Goal: Transaction & Acquisition: Book appointment/travel/reservation

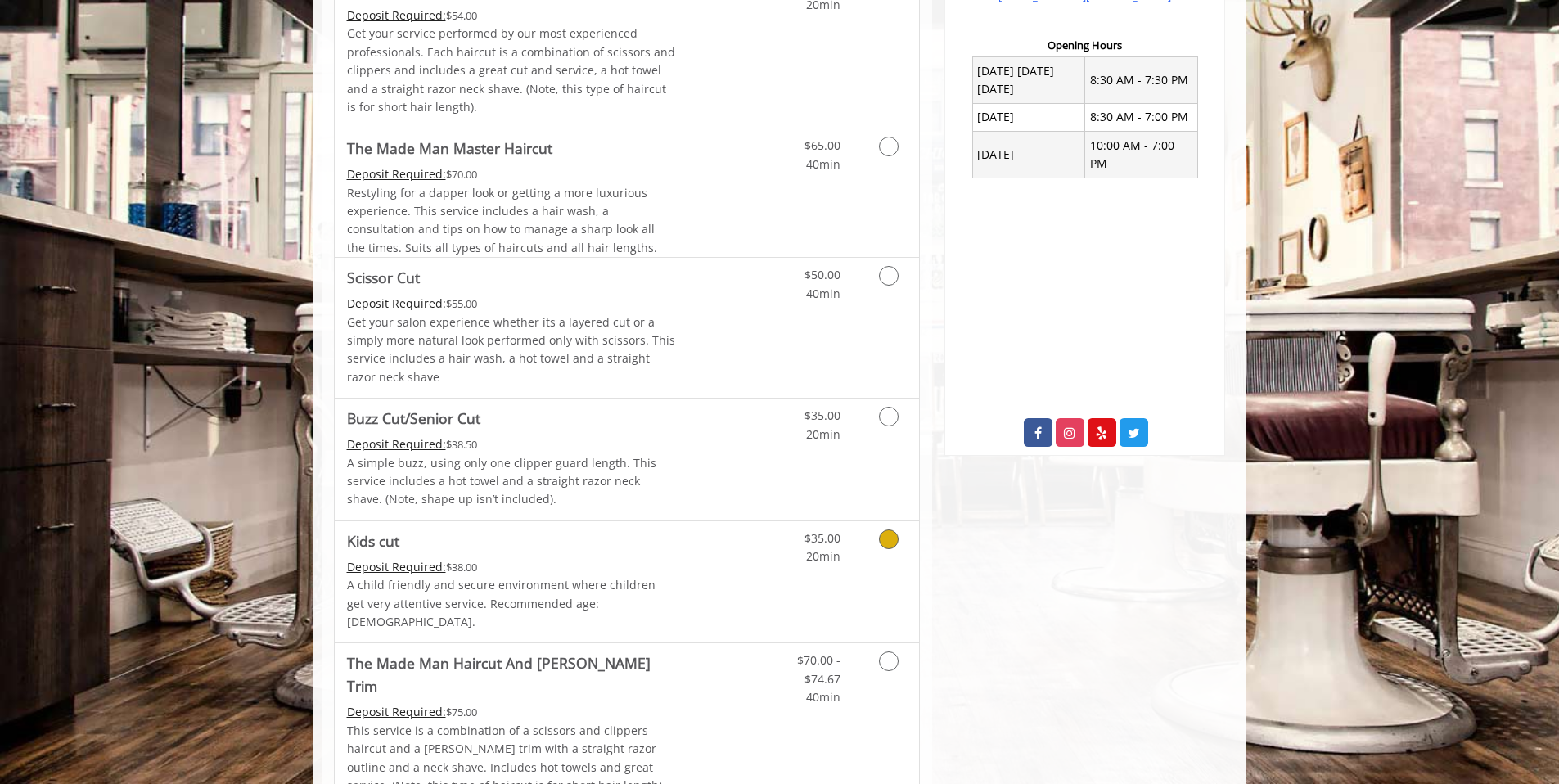
scroll to position [765, 0]
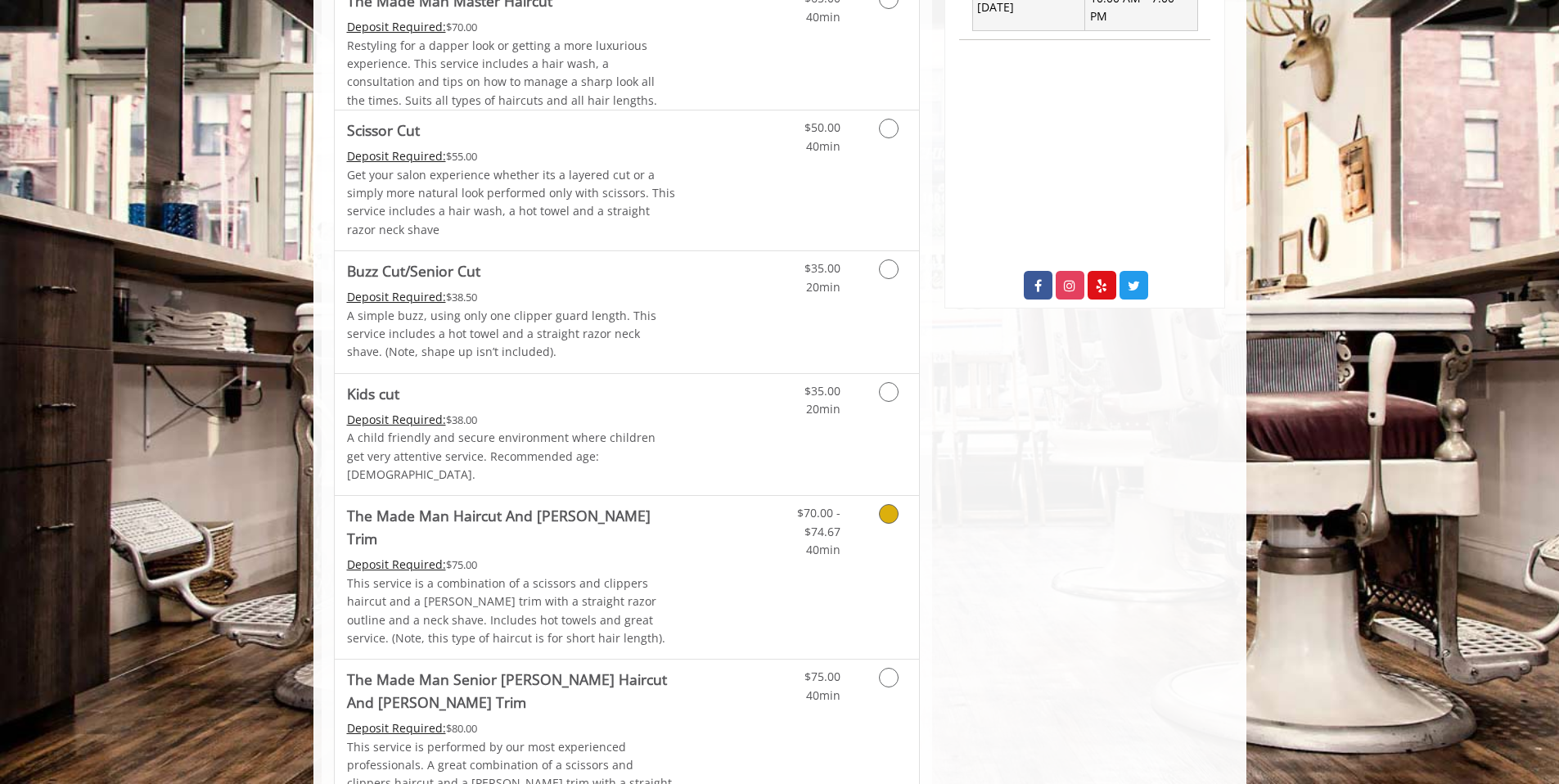
click at [880, 504] on icon "Grooming services" at bounding box center [889, 514] width 20 height 20
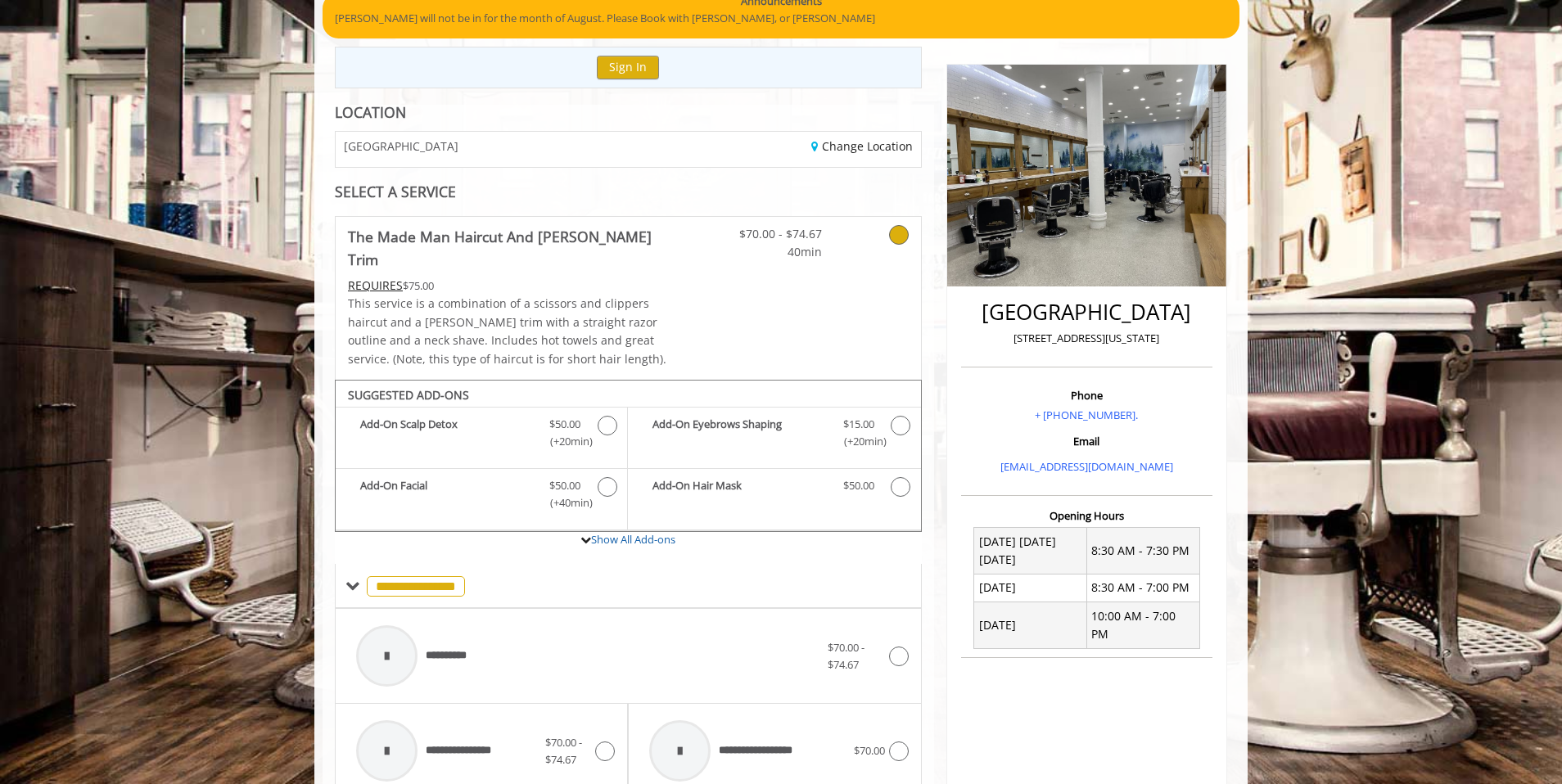
scroll to position [147, 0]
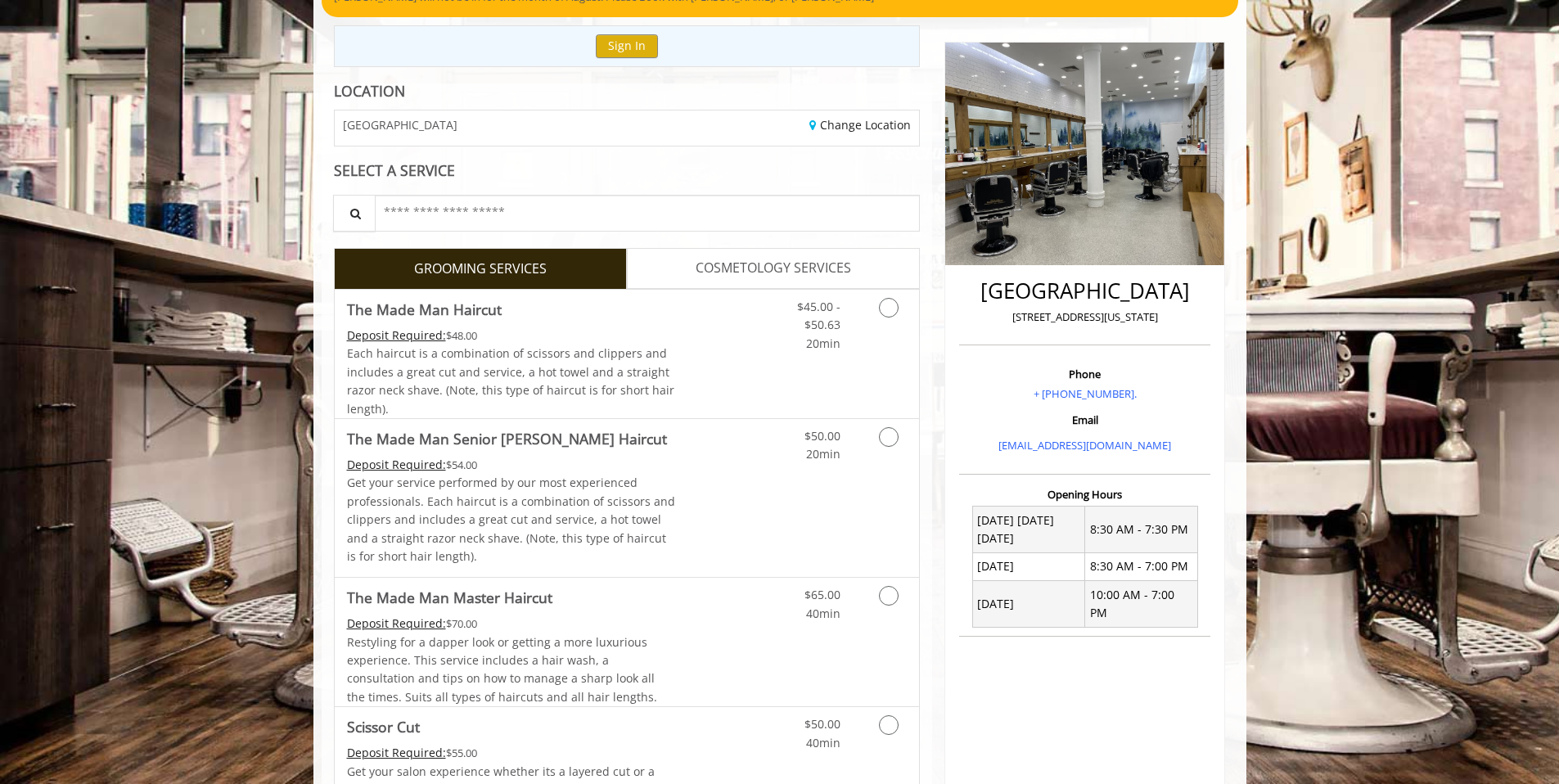
scroll to position [224, 0]
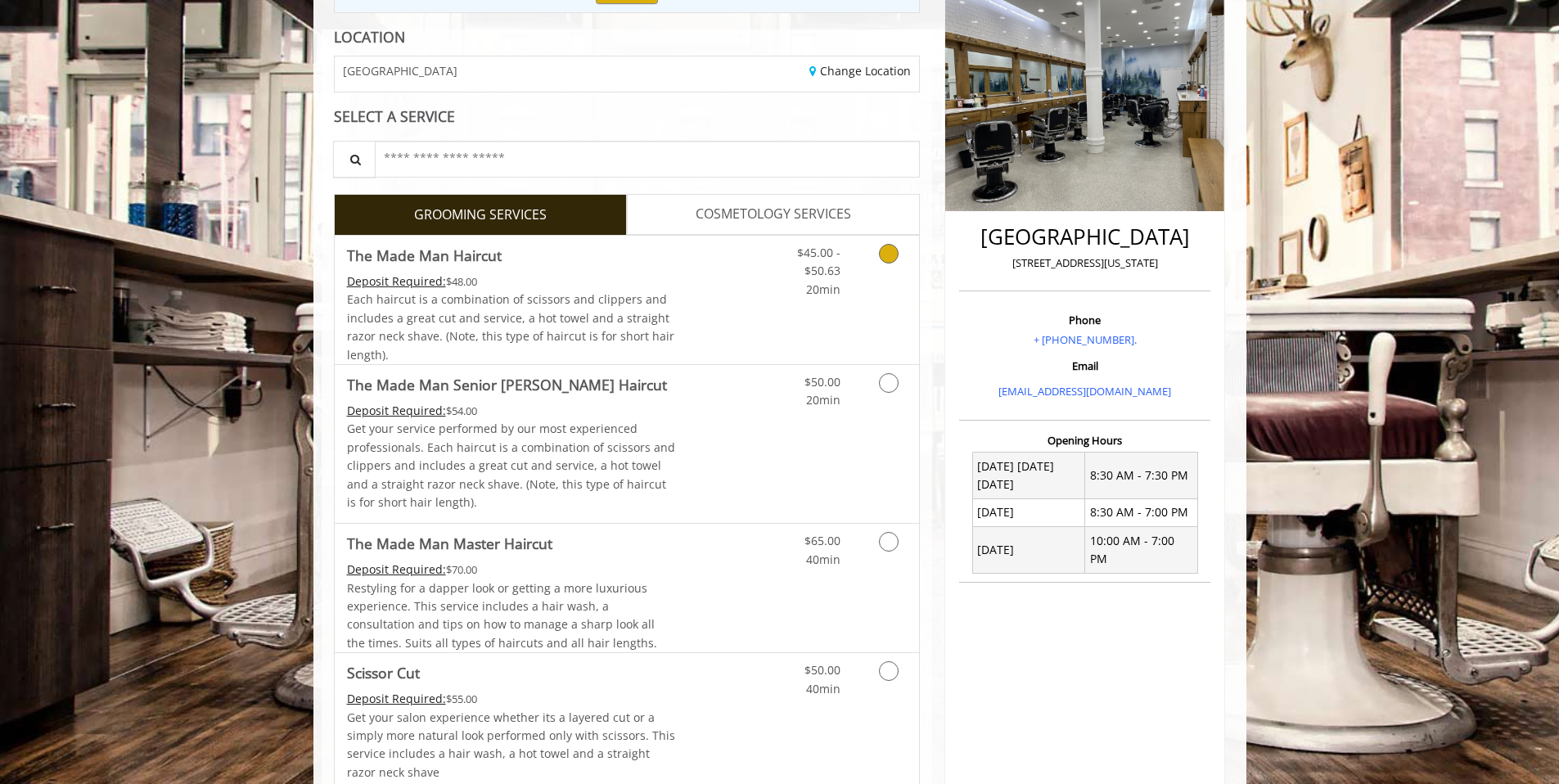
click at [878, 263] on link "Grooming services" at bounding box center [886, 267] width 42 height 63
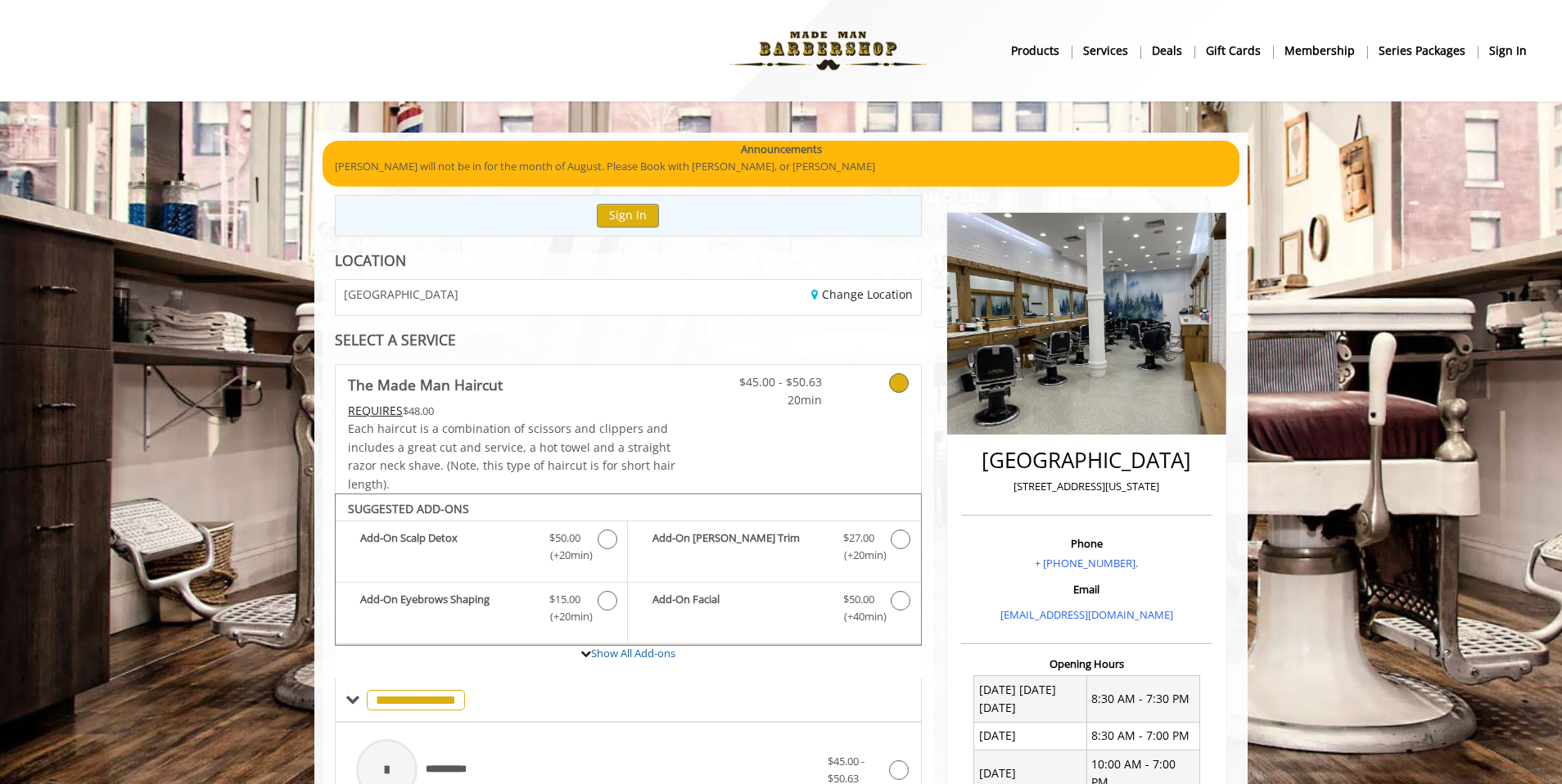
scroll to position [0, 0]
click at [813, 58] on img at bounding box center [827, 51] width 225 height 90
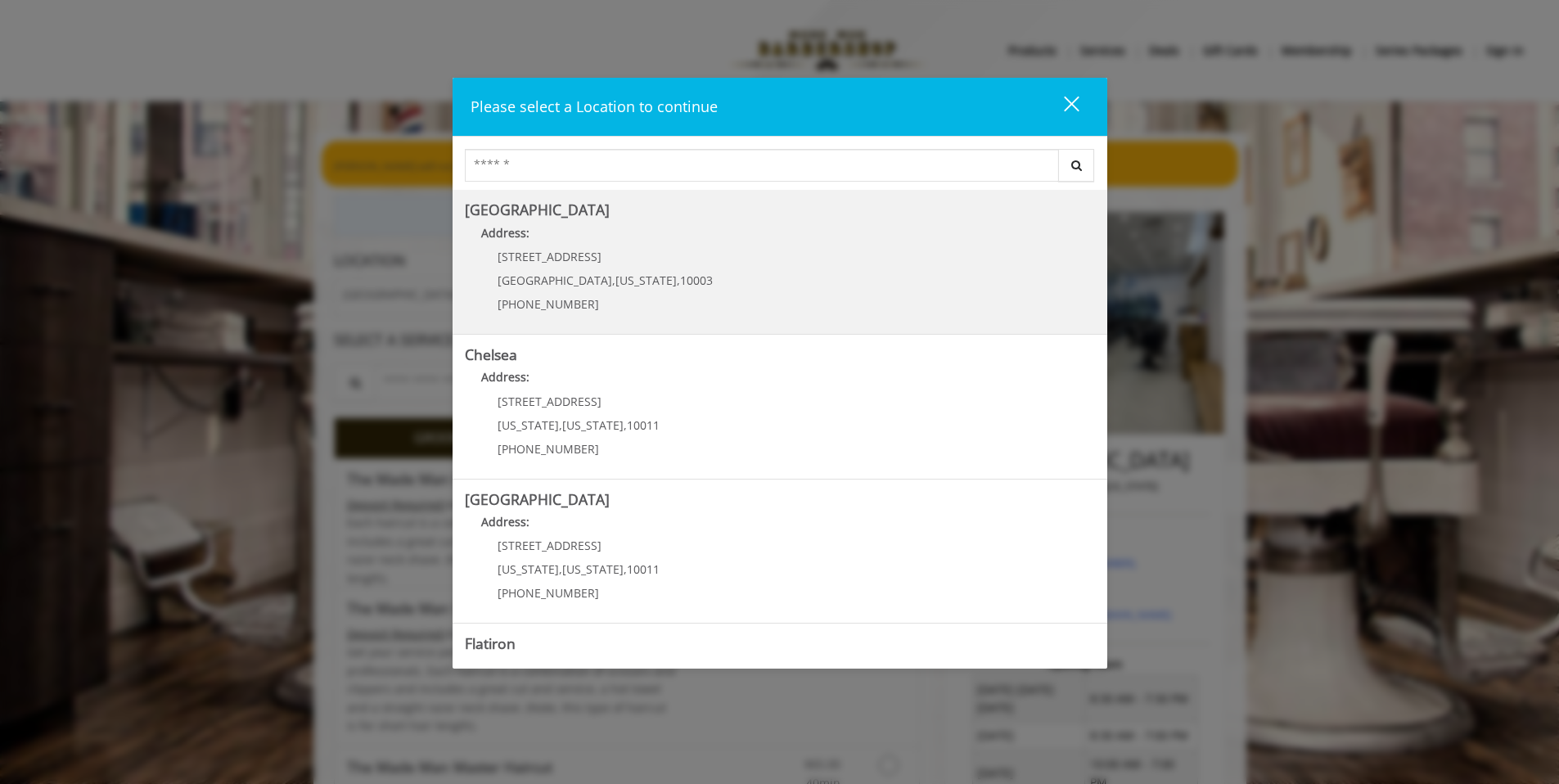
click at [564, 291] on div "60 E 8th St Manhattan , New York , 10003 (212) 598-1840" at bounding box center [593, 285] width 256 height 71
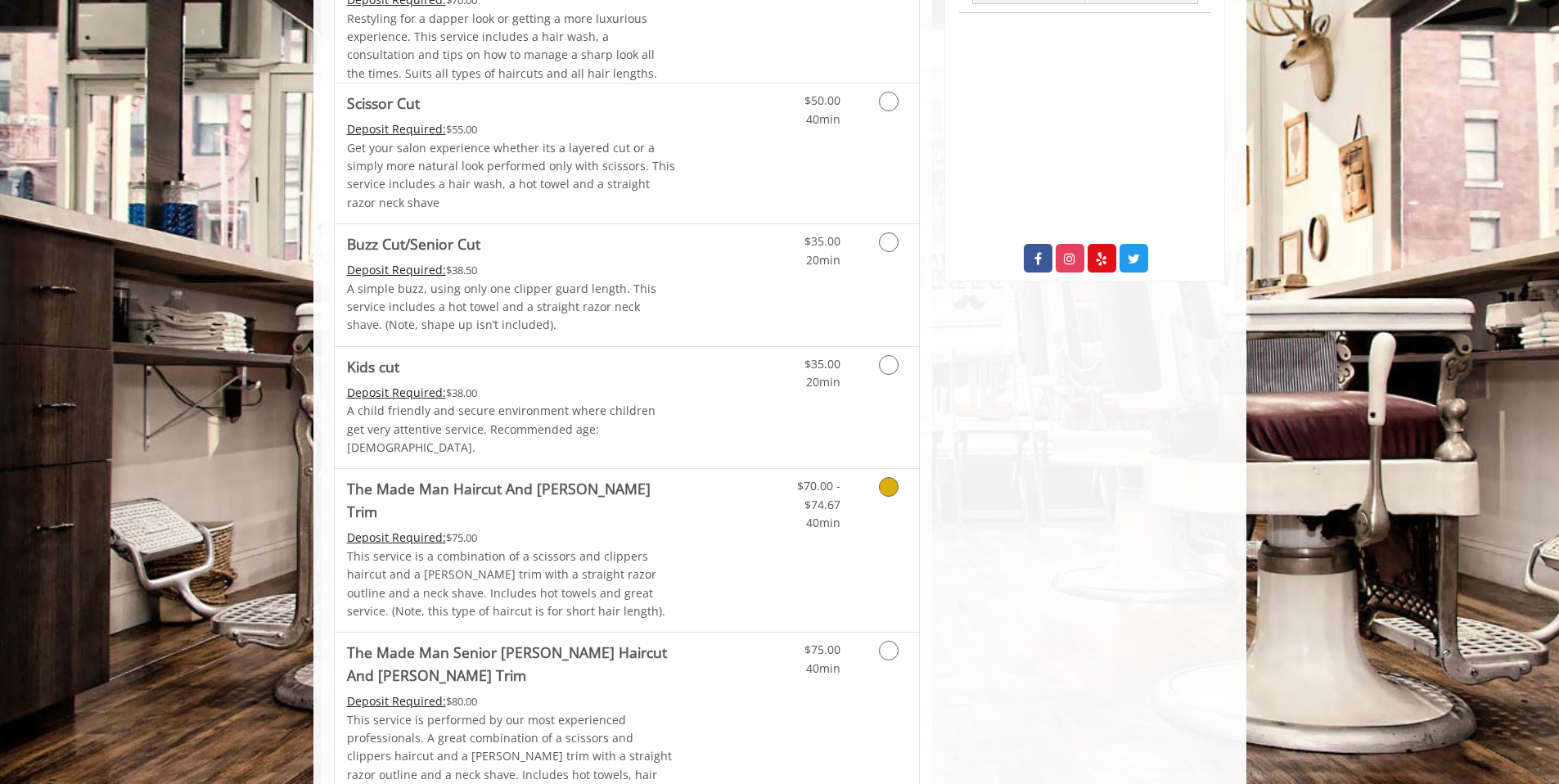
scroll to position [871, 0]
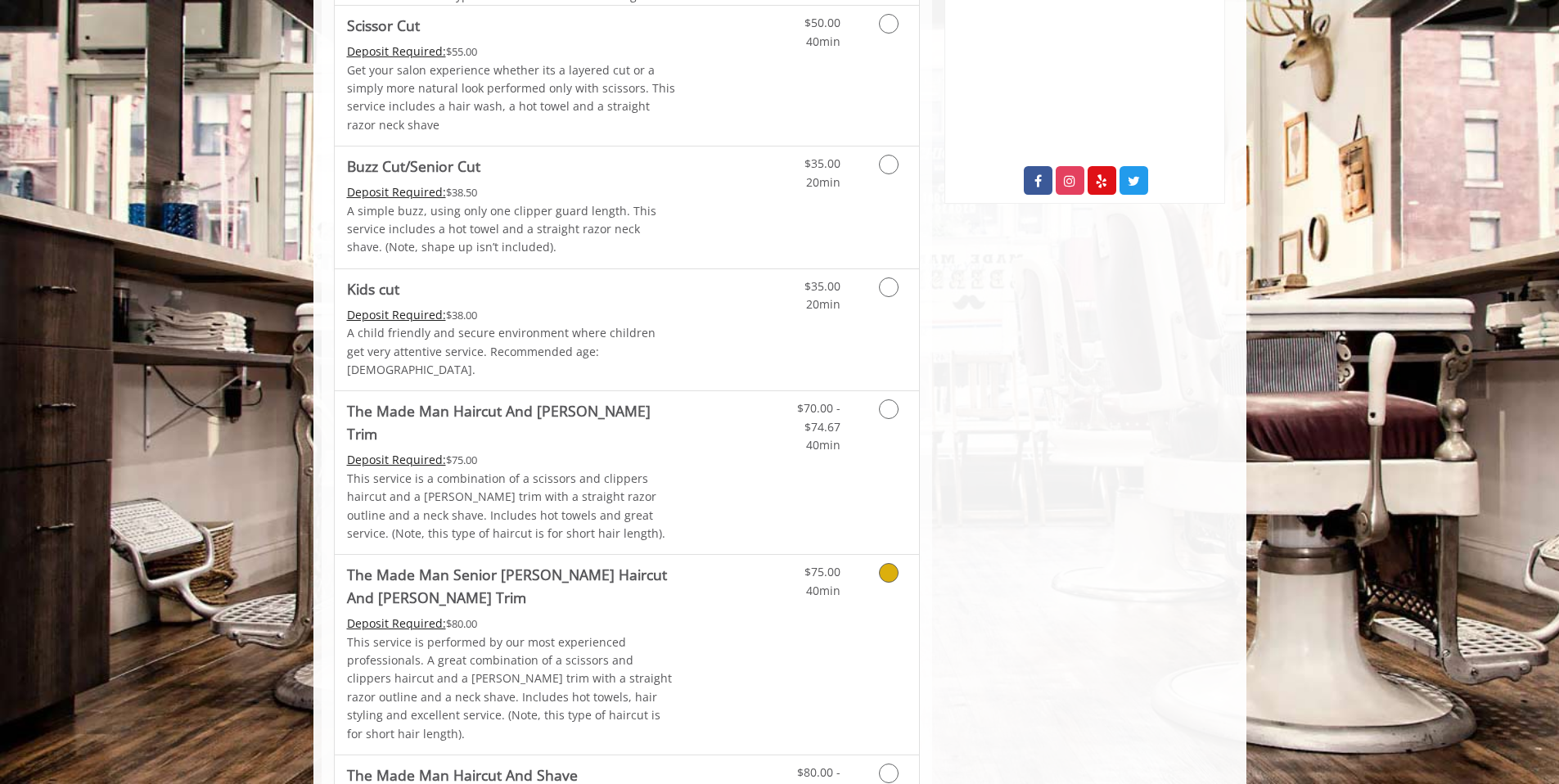
click at [891, 563] on icon "Grooming services" at bounding box center [889, 573] width 20 height 20
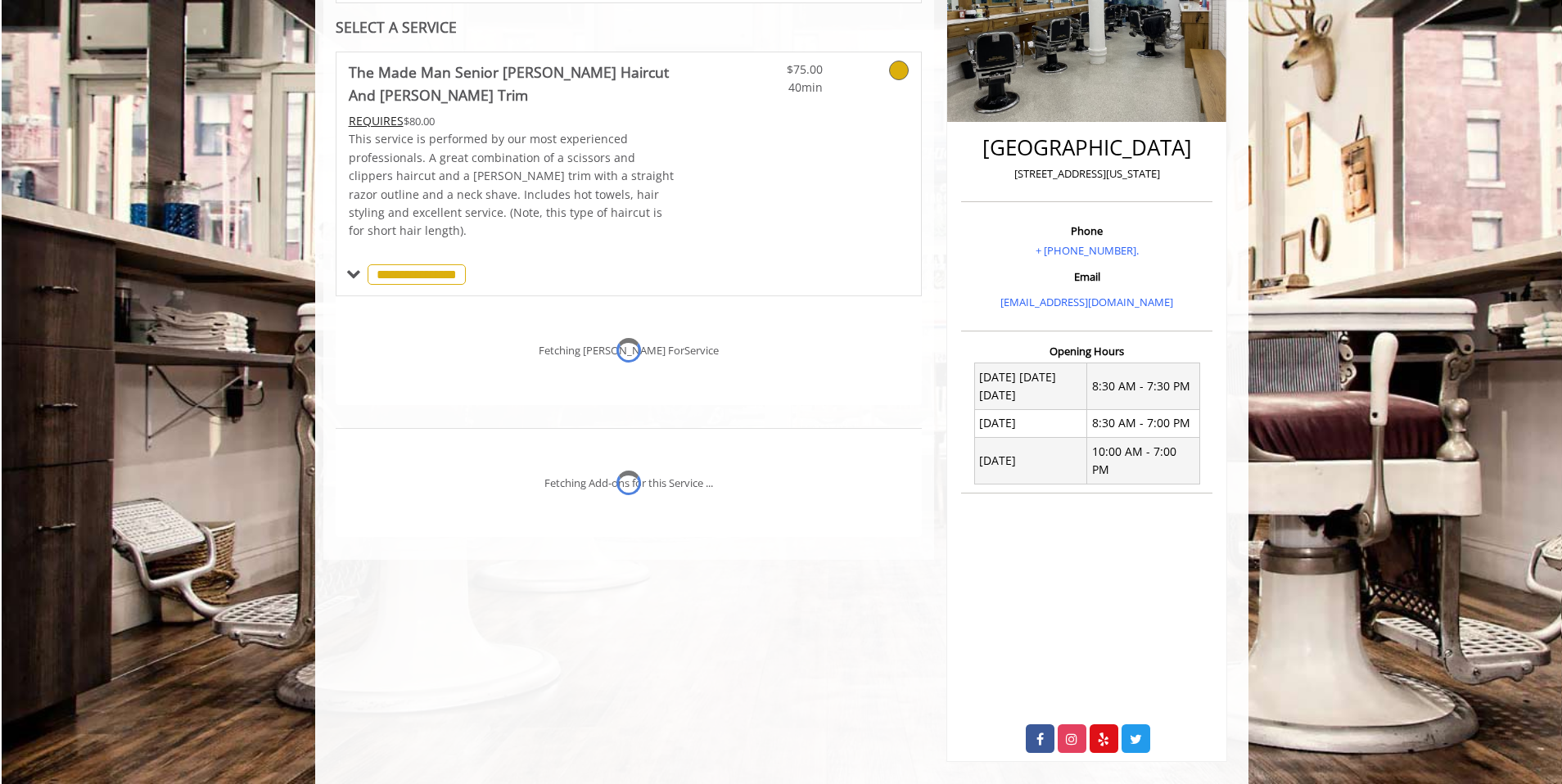
scroll to position [313, 0]
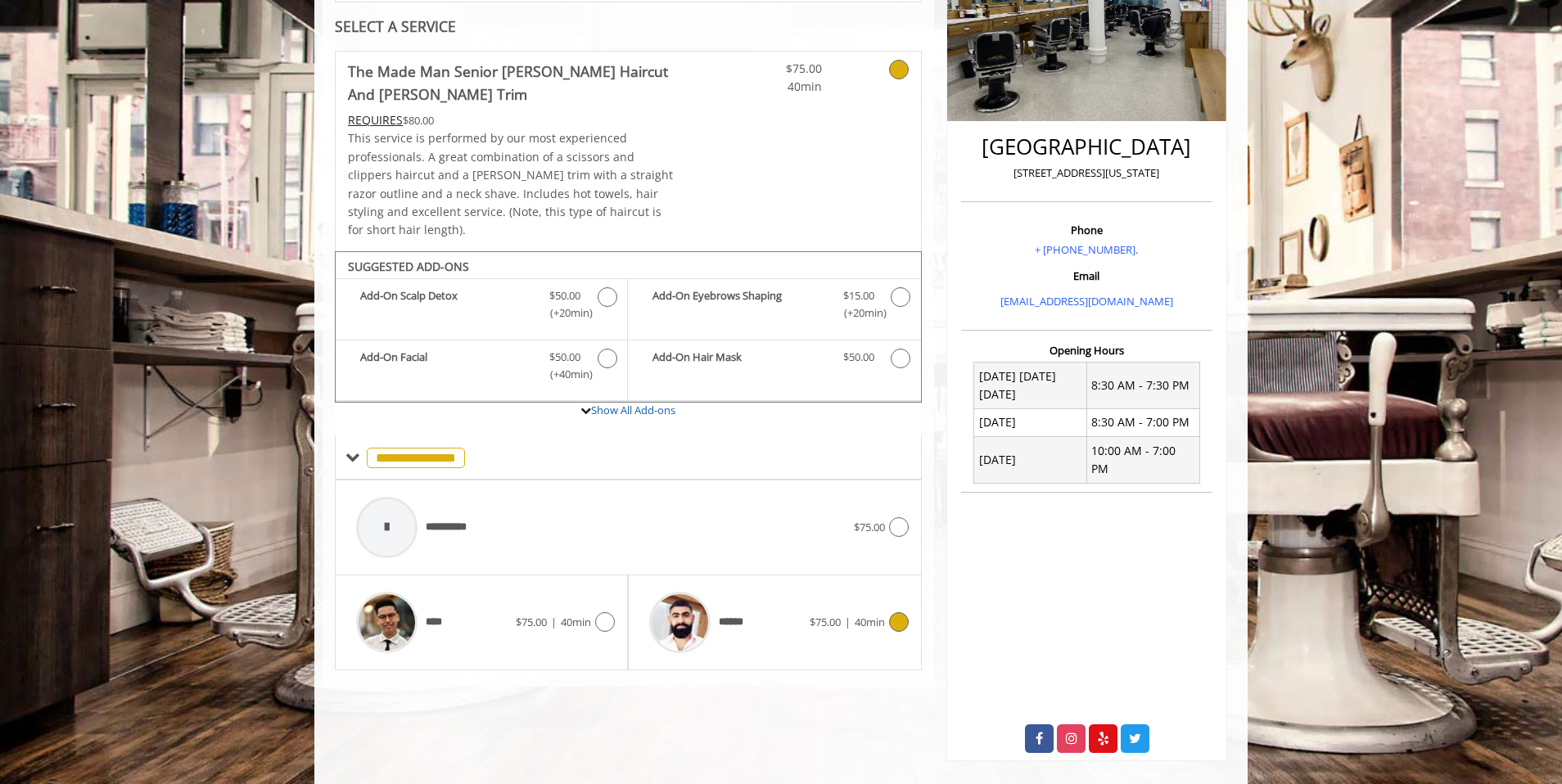
click at [887, 612] on div at bounding box center [897, 622] width 23 height 20
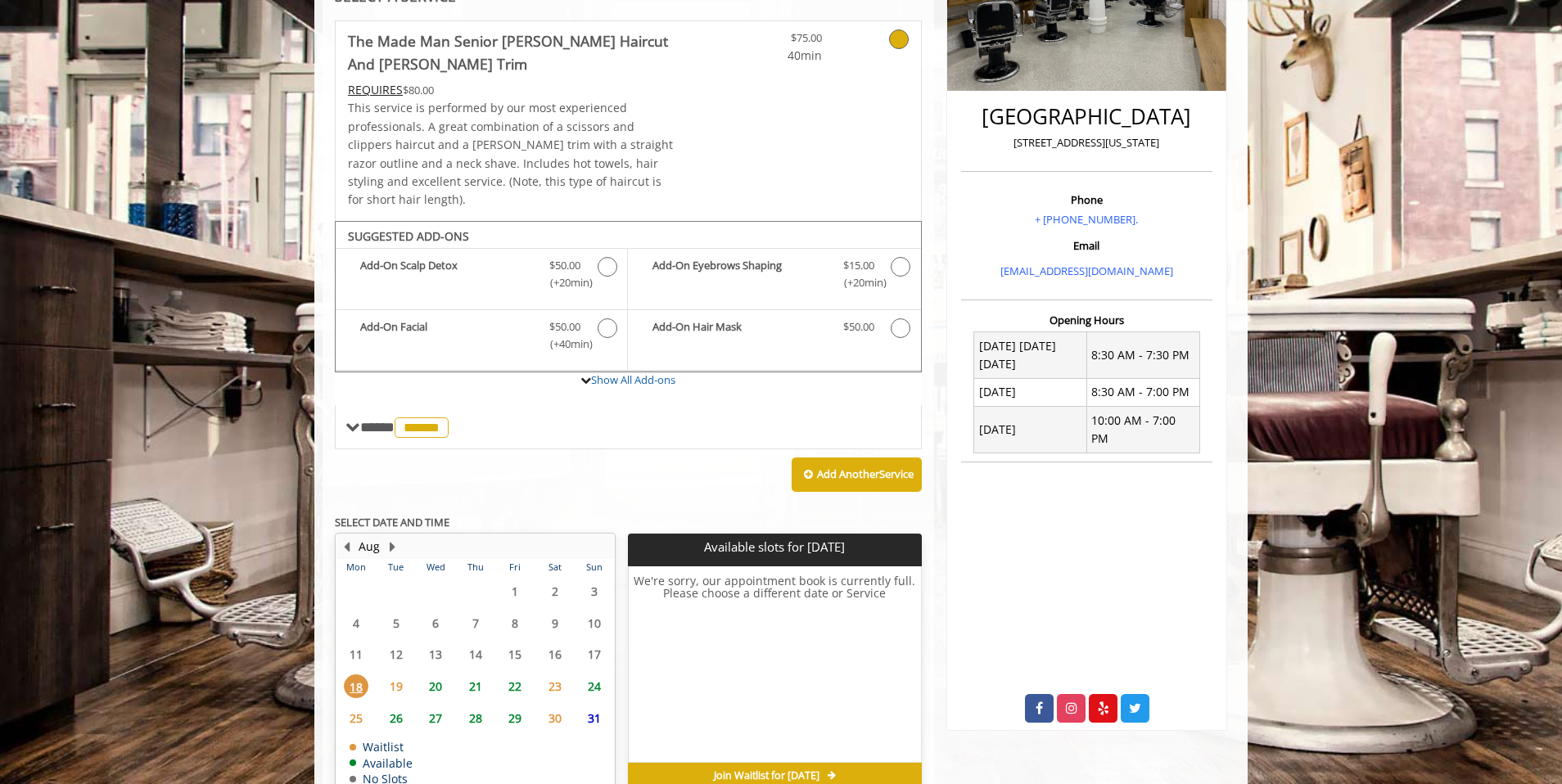
scroll to position [410, 0]
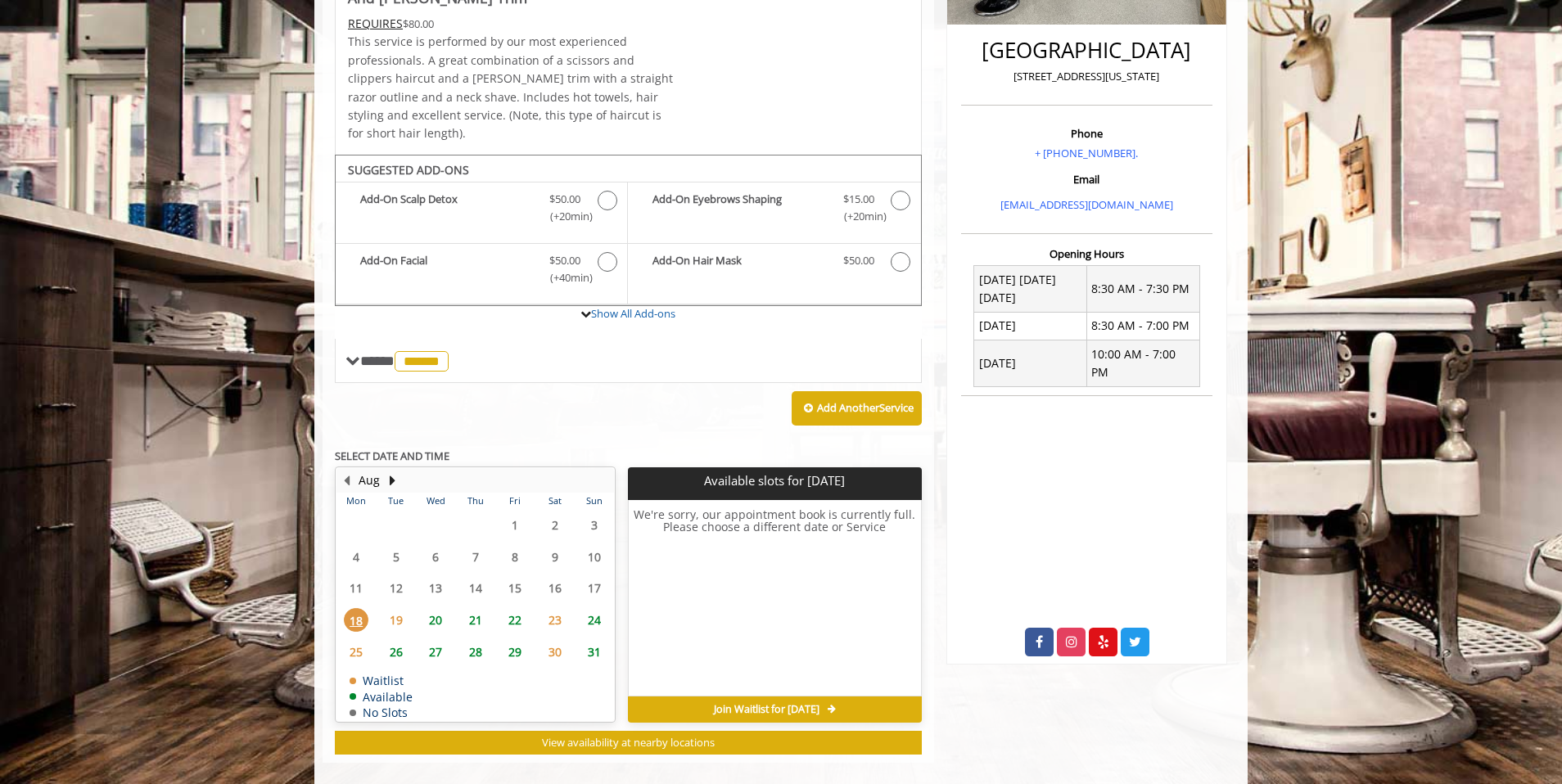
click at [354, 608] on span "18" at bounding box center [356, 620] width 24 height 23
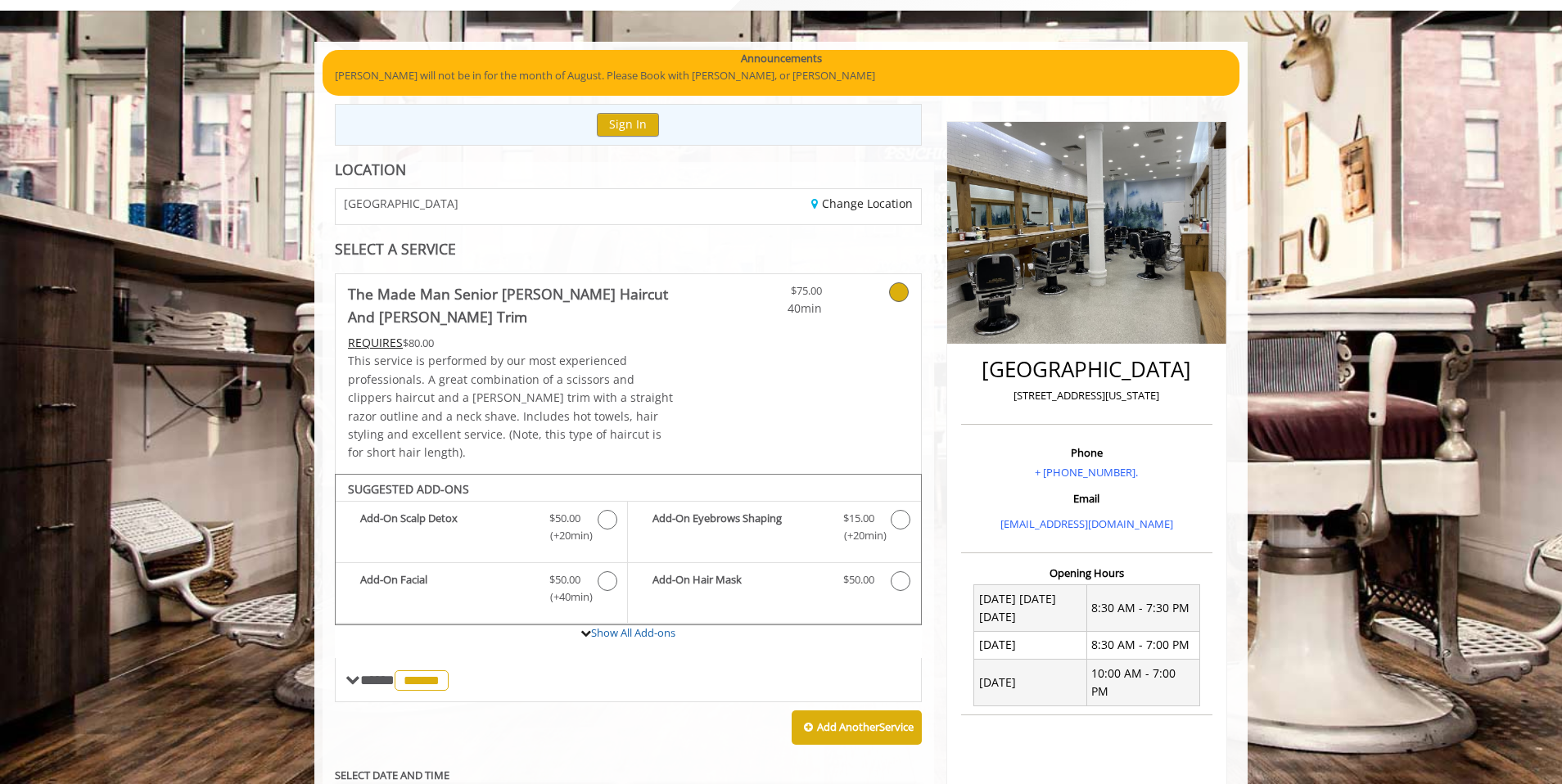
scroll to position [3, 0]
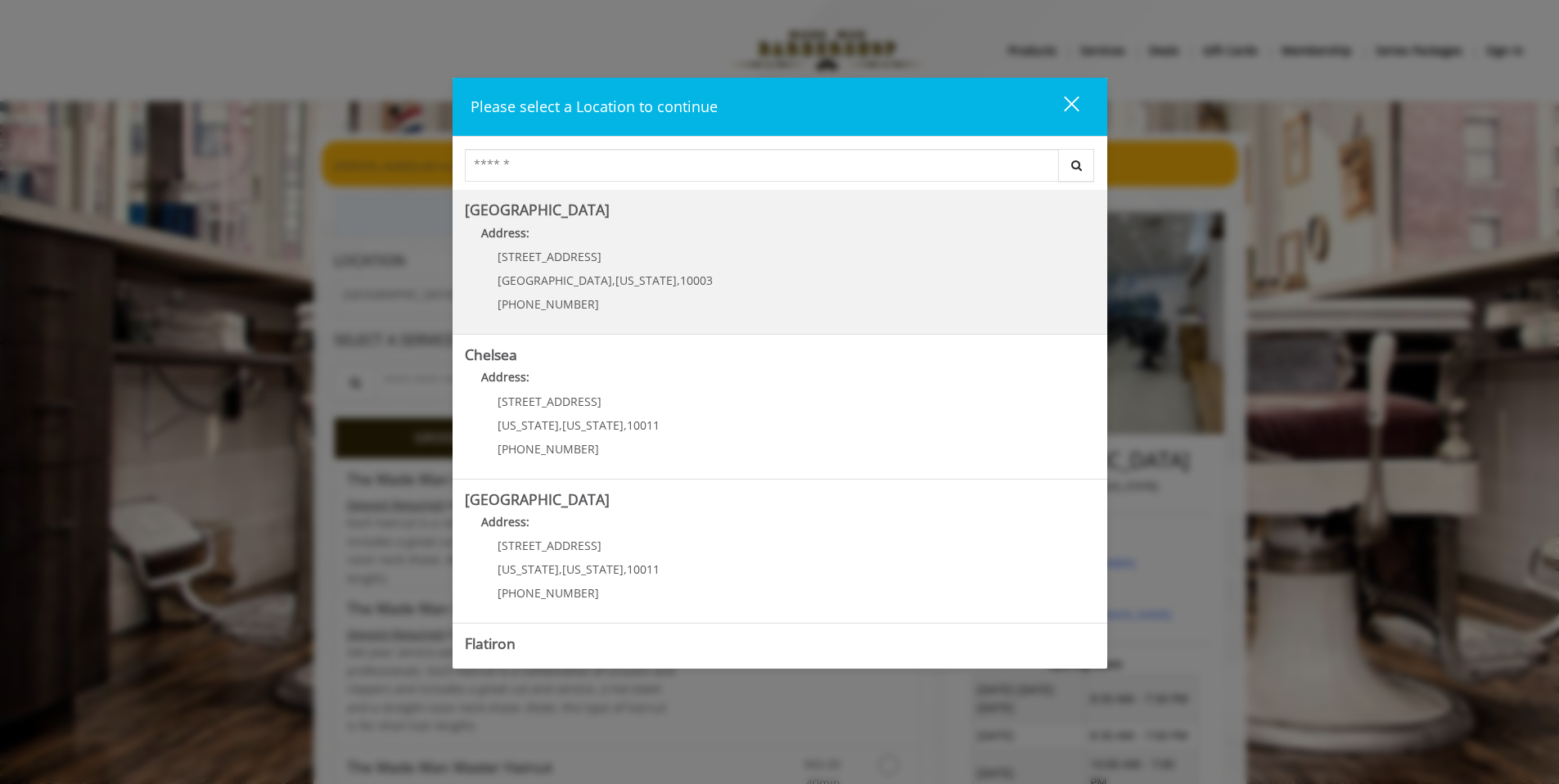
click at [680, 283] on span "10003" at bounding box center [696, 280] width 33 height 16
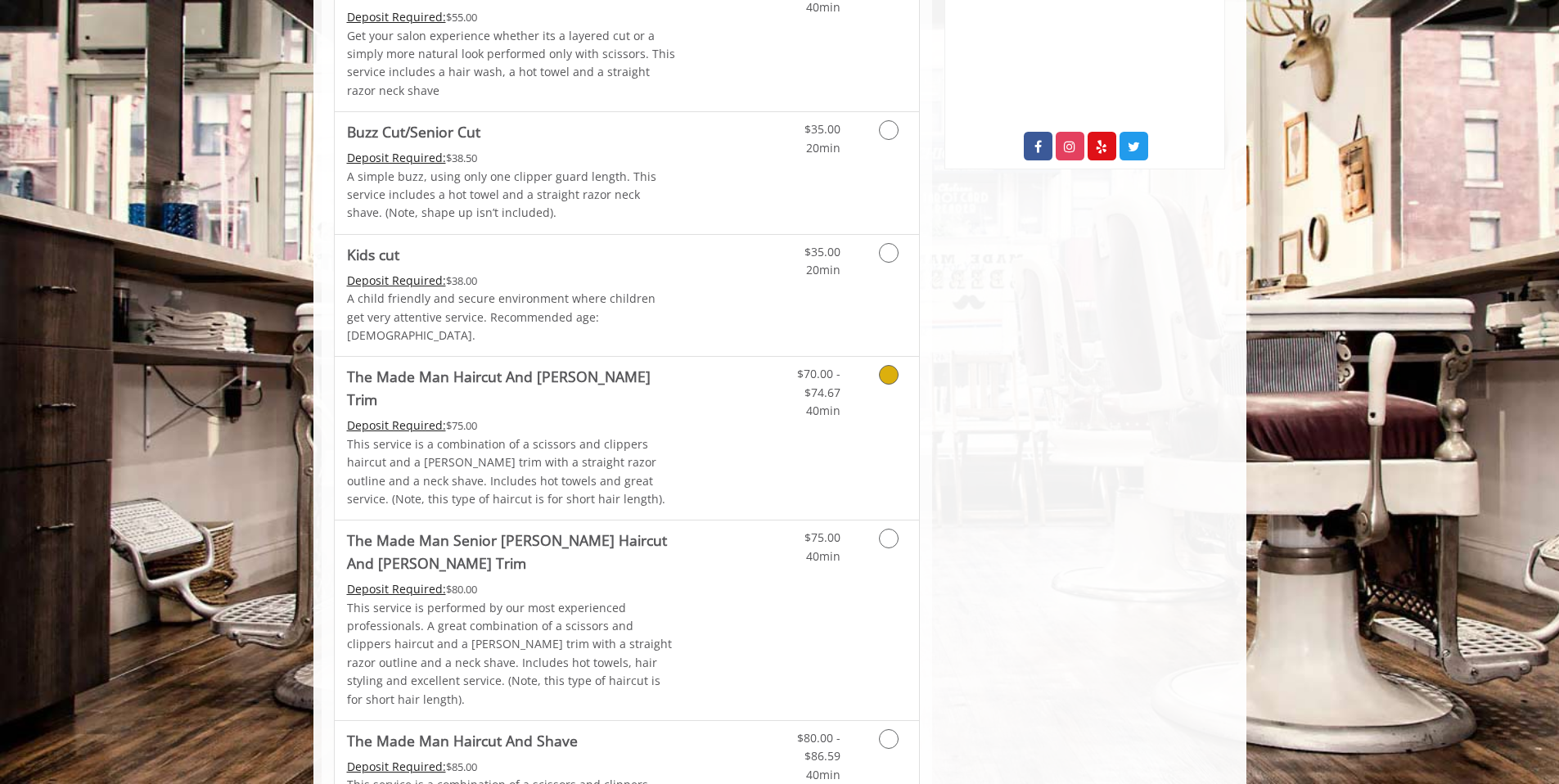
scroll to position [933, 0]
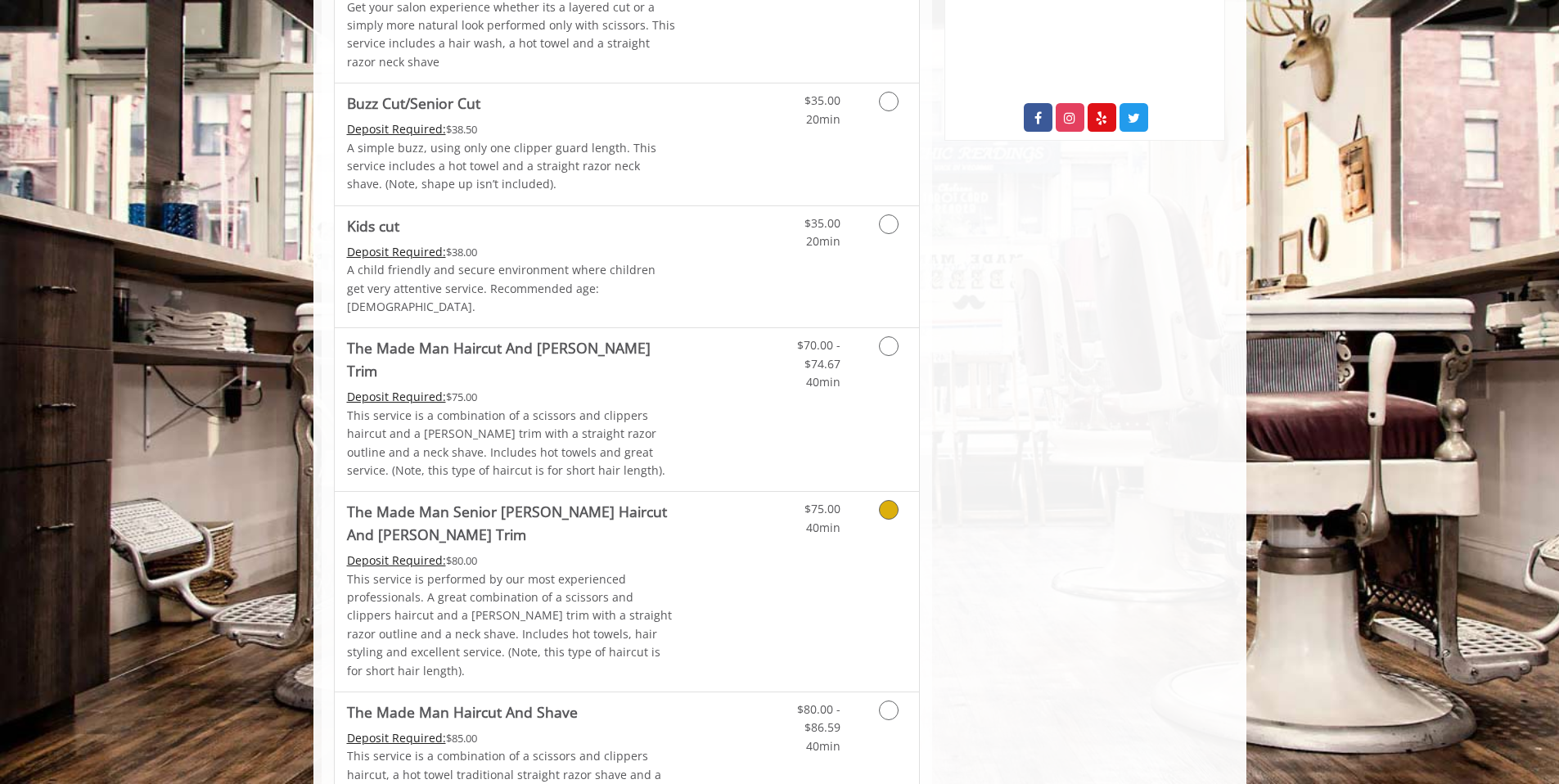
click at [895, 500] on icon "Grooming services" at bounding box center [889, 510] width 20 height 20
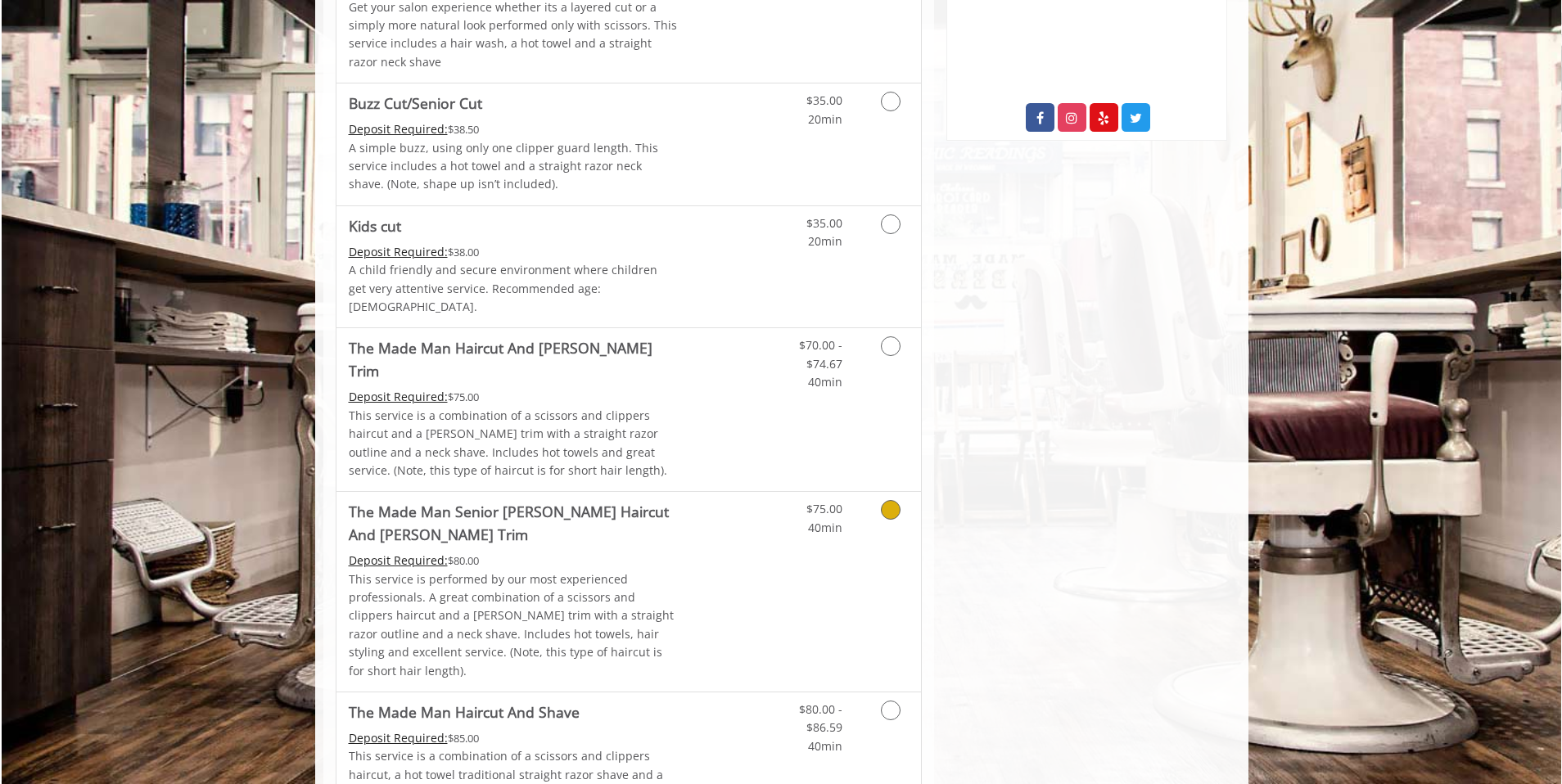
scroll to position [313, 0]
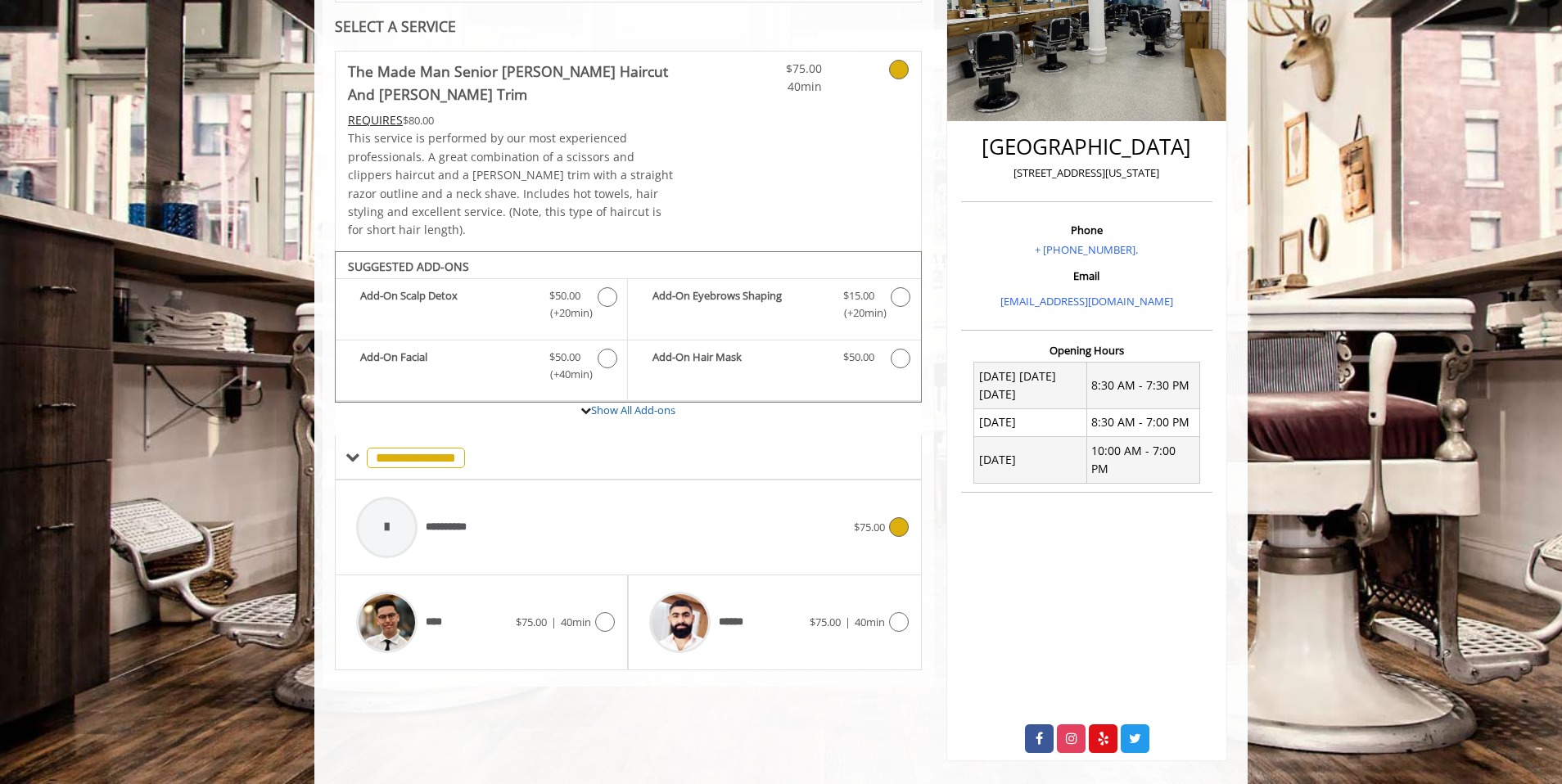
click at [443, 518] on span "**********" at bounding box center [453, 527] width 56 height 18
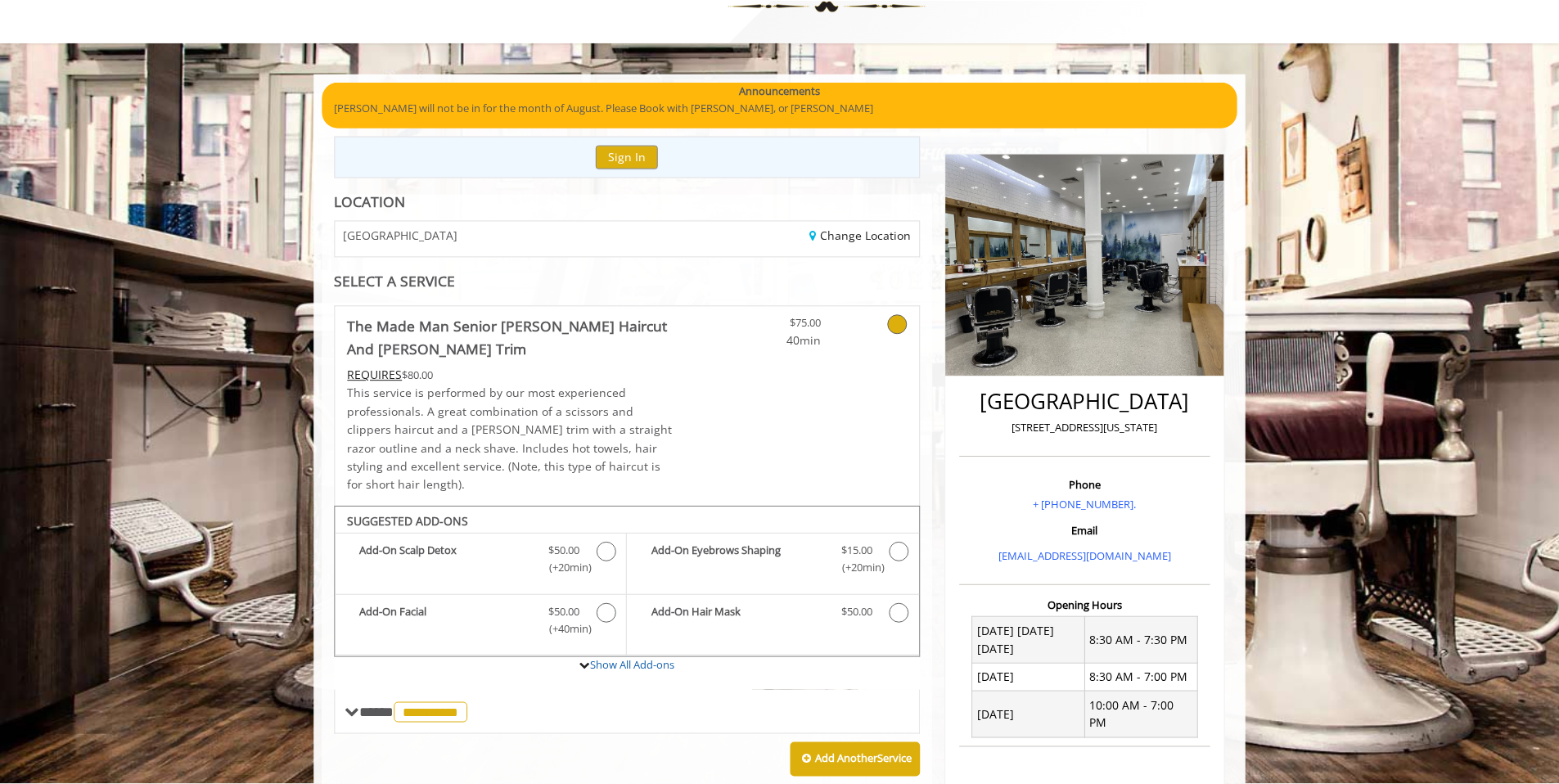
scroll to position [0, 0]
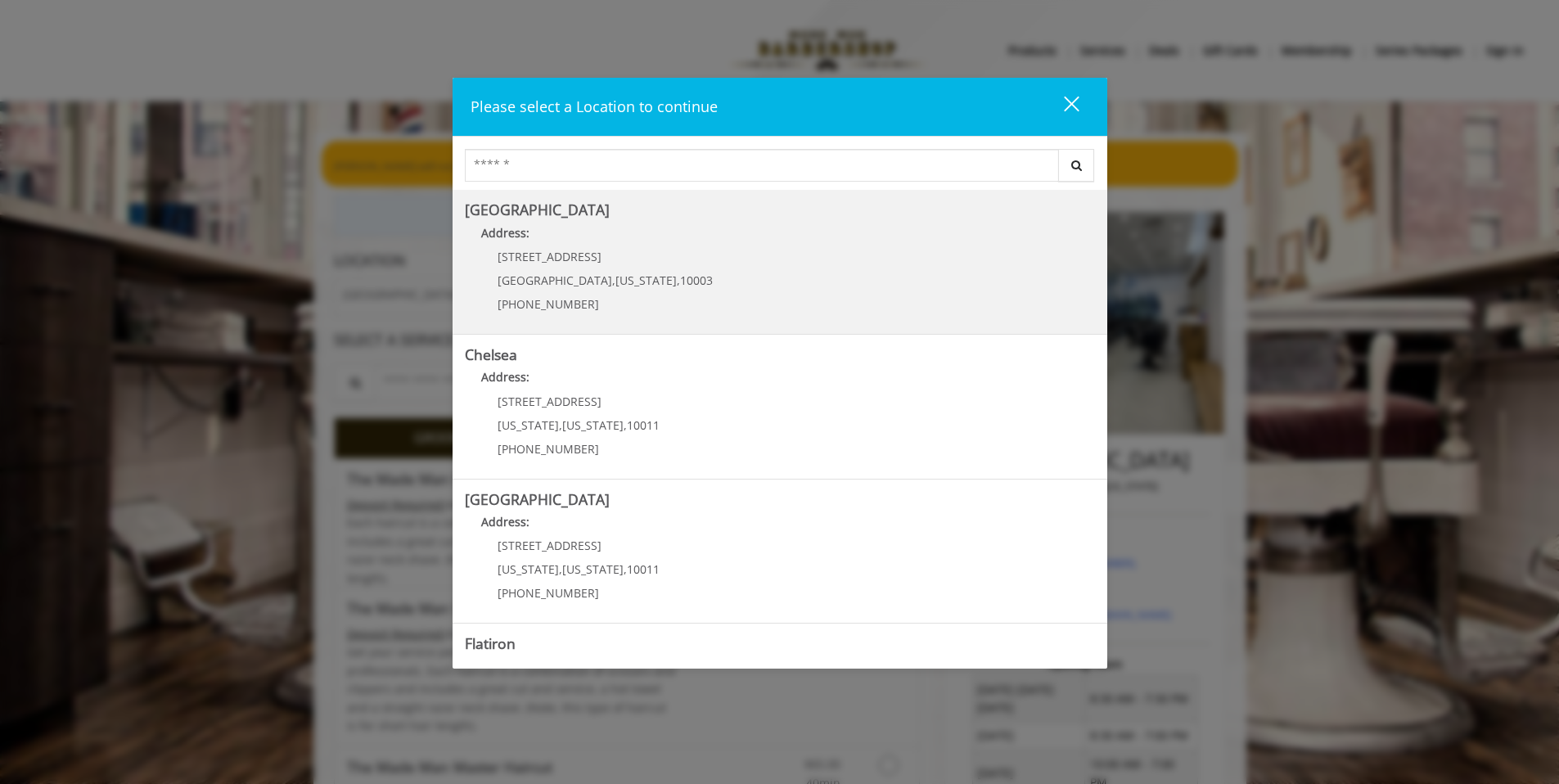
click at [615, 272] on span "New York" at bounding box center [646, 280] width 62 height 16
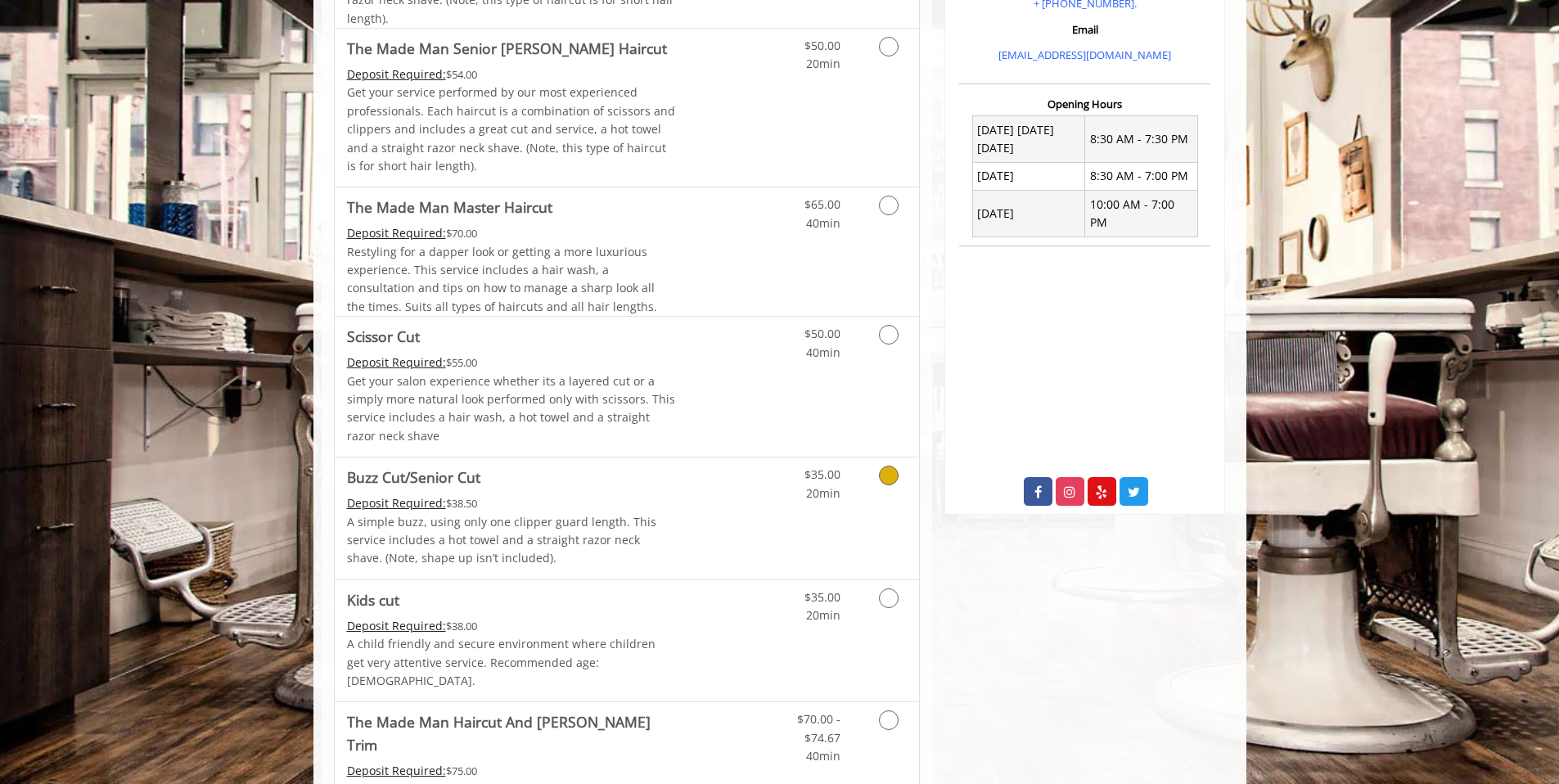
scroll to position [861, 0]
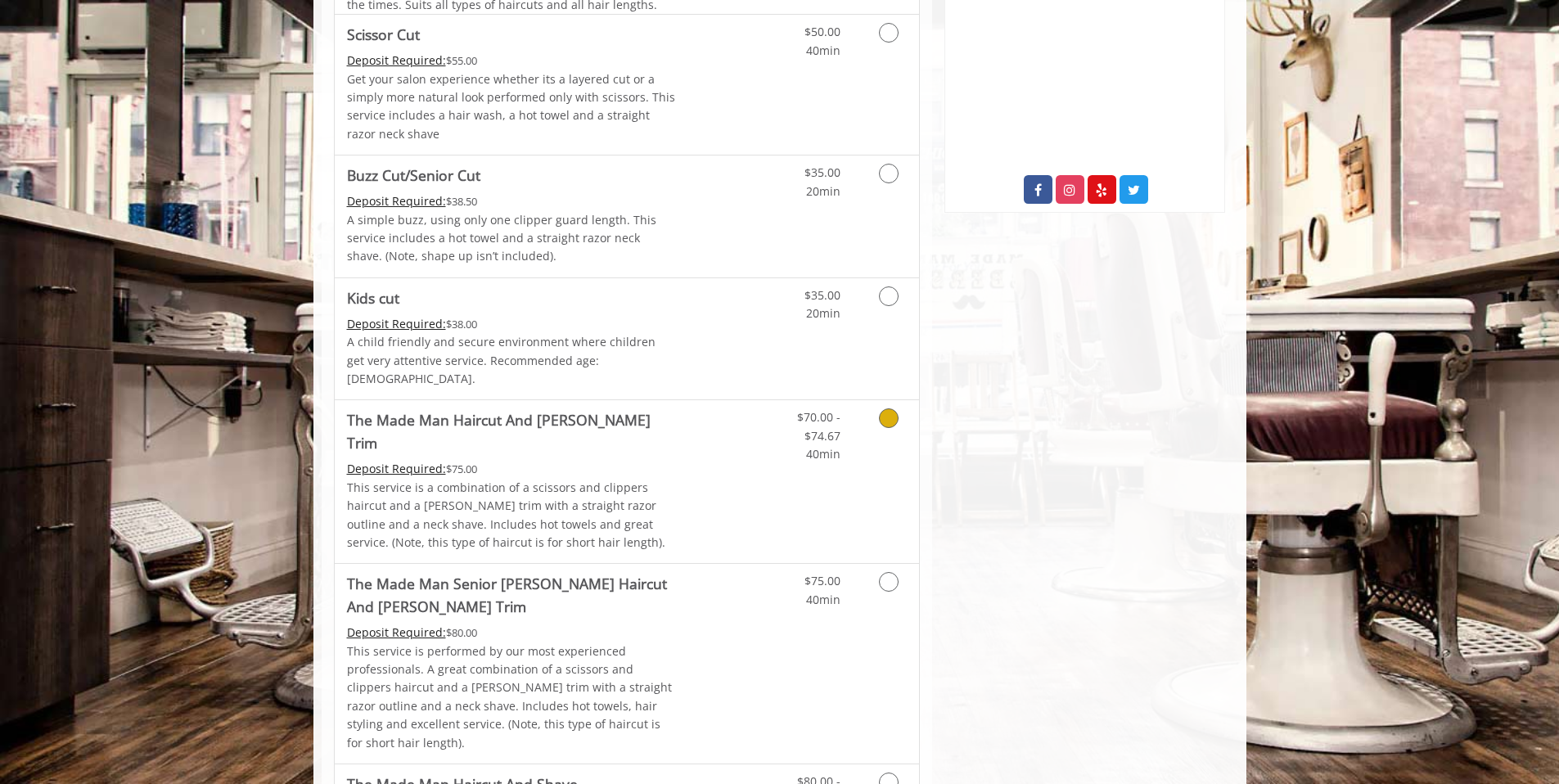
click at [873, 405] on link "Grooming services" at bounding box center [886, 432] width 42 height 63
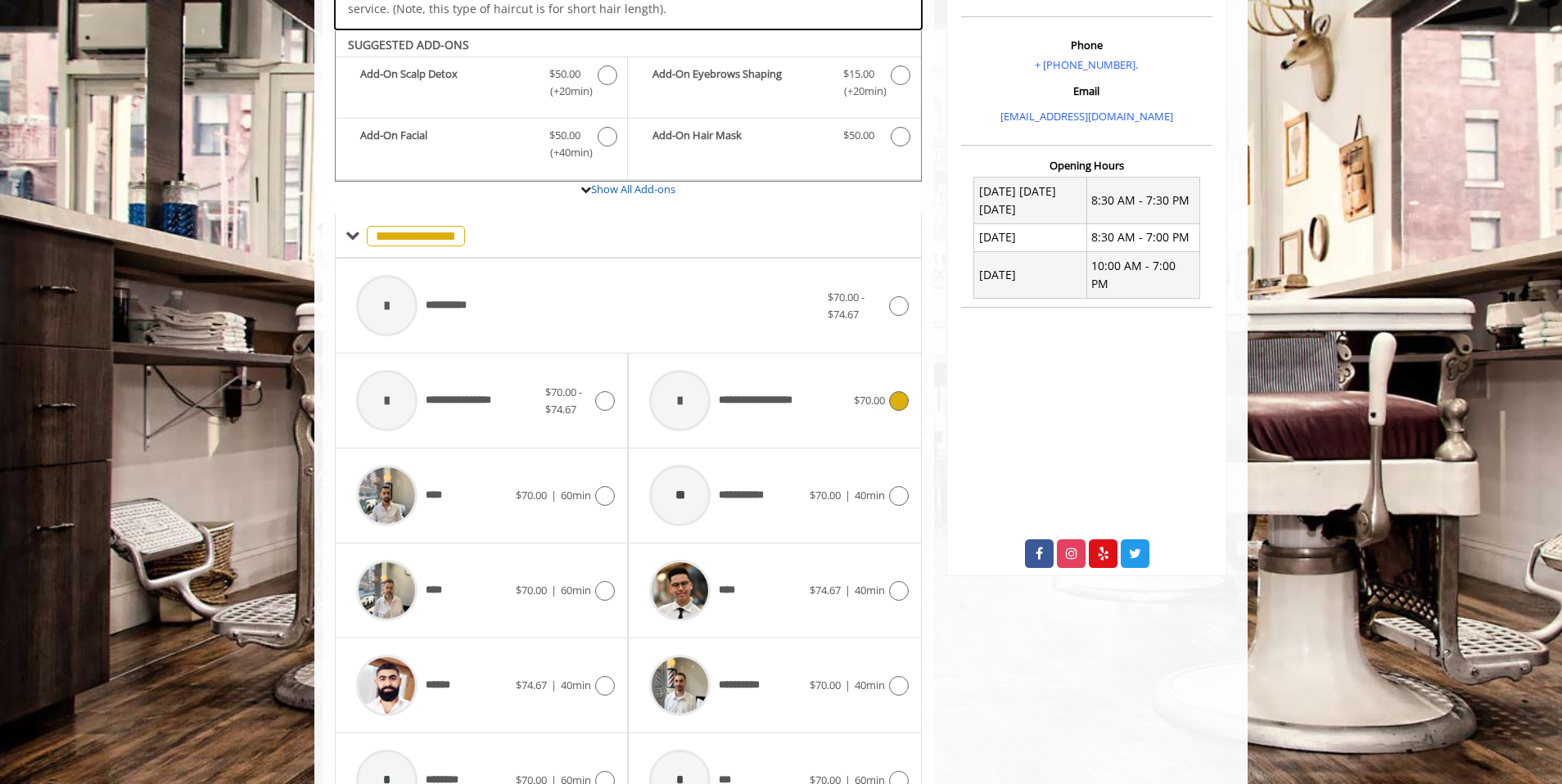
scroll to position [505, 0]
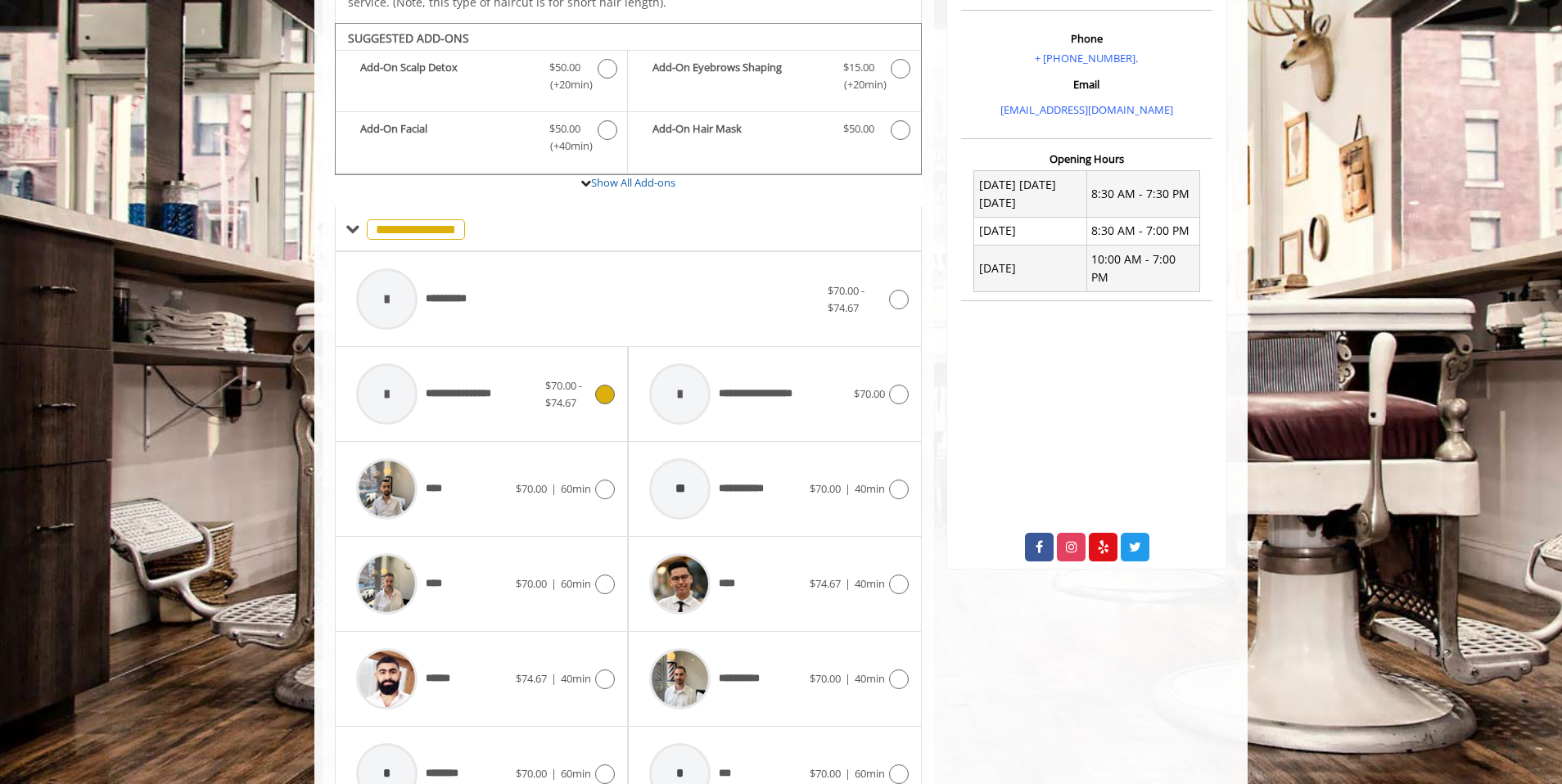
click at [594, 385] on div at bounding box center [603, 394] width 23 height 20
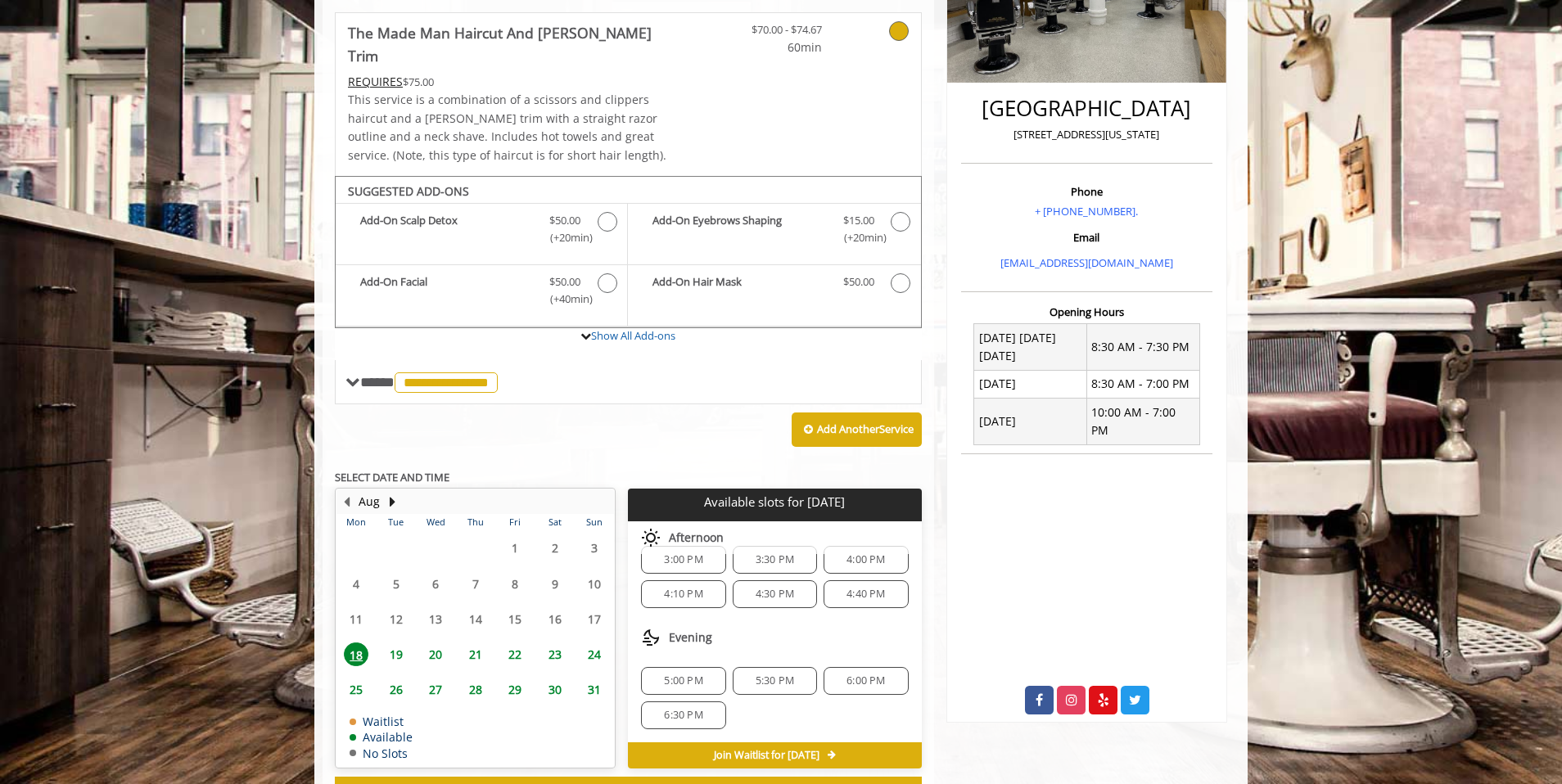
scroll to position [393, 0]
